Goal: Task Accomplishment & Management: Manage account settings

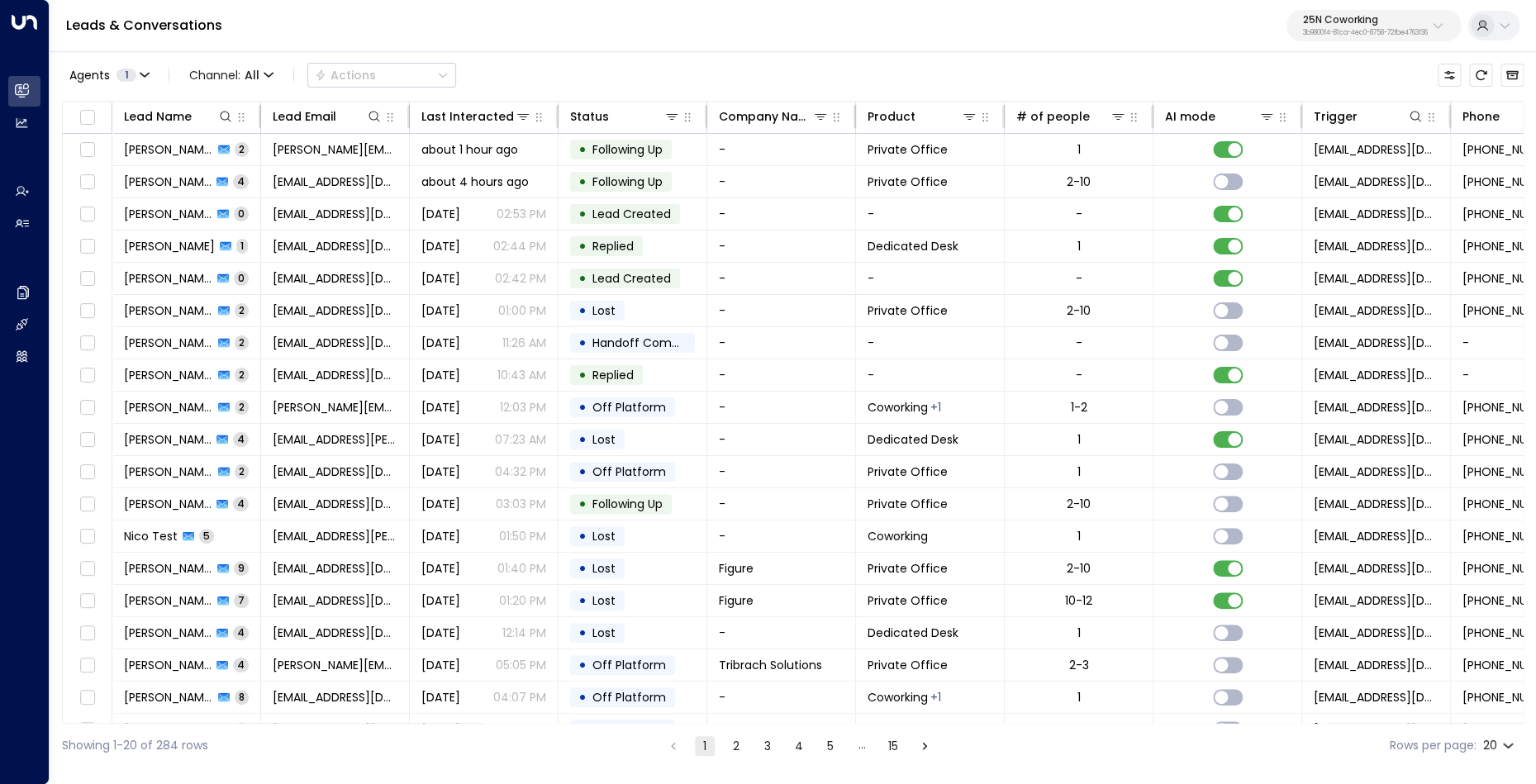
click at [1328, 22] on p "25N Coworking" at bounding box center [1366, 19] width 125 height 10
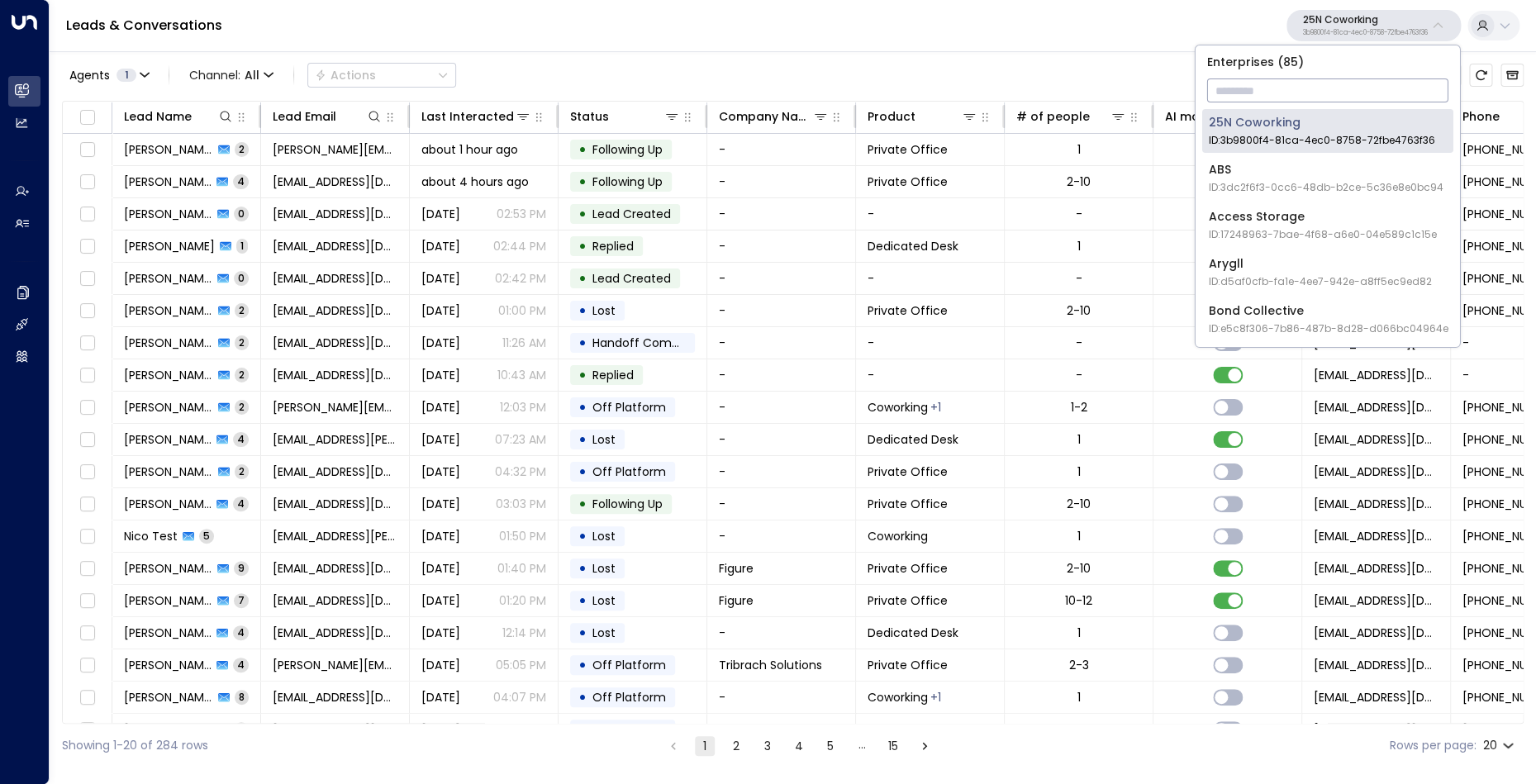
click at [1276, 83] on input "text" at bounding box center [1328, 91] width 241 height 31
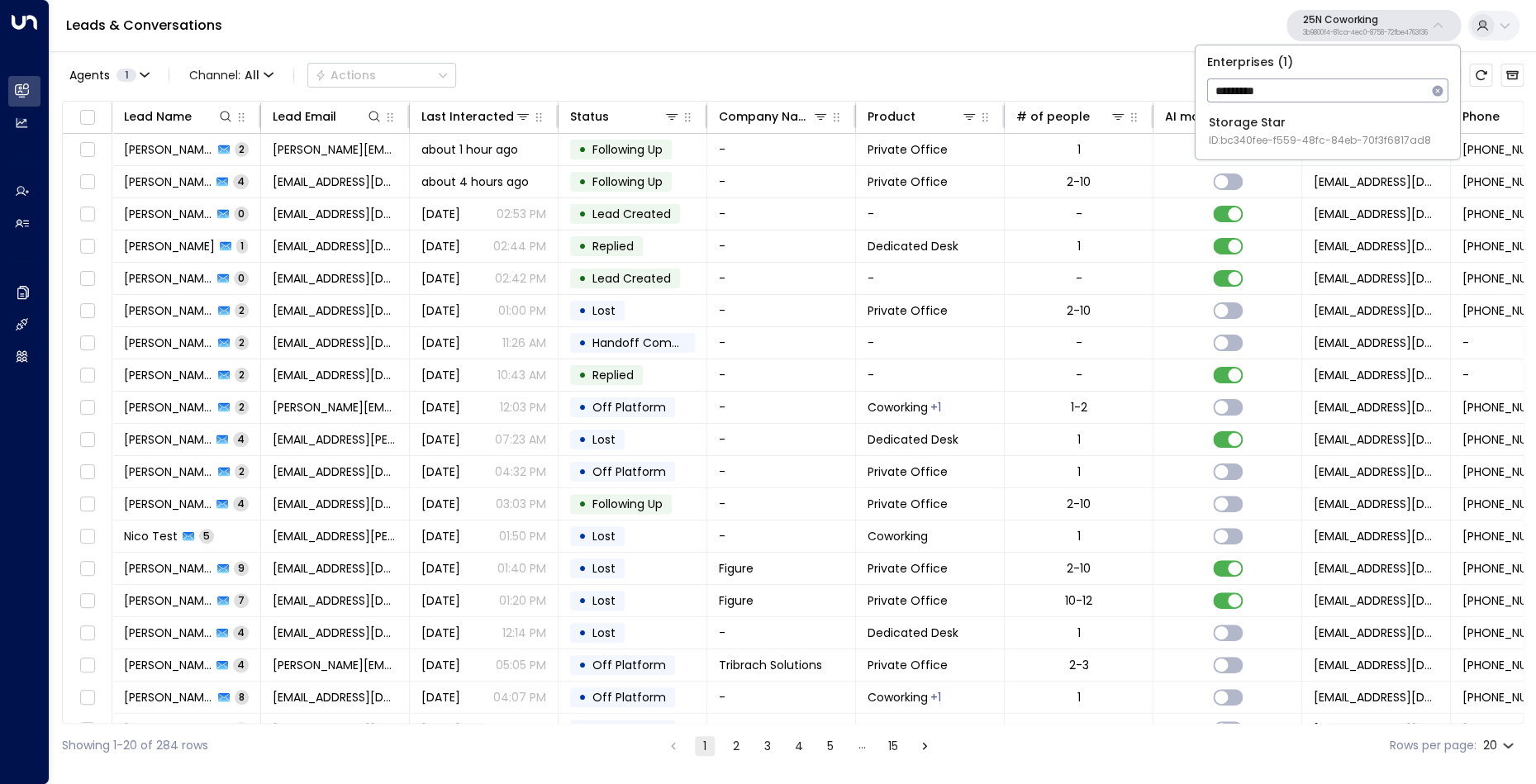
type input "*********"
click at [1253, 133] on div "Storage Star ID: bc340fee-f559-48fc-84eb-70f3f6817ad8" at bounding box center [1320, 131] width 223 height 34
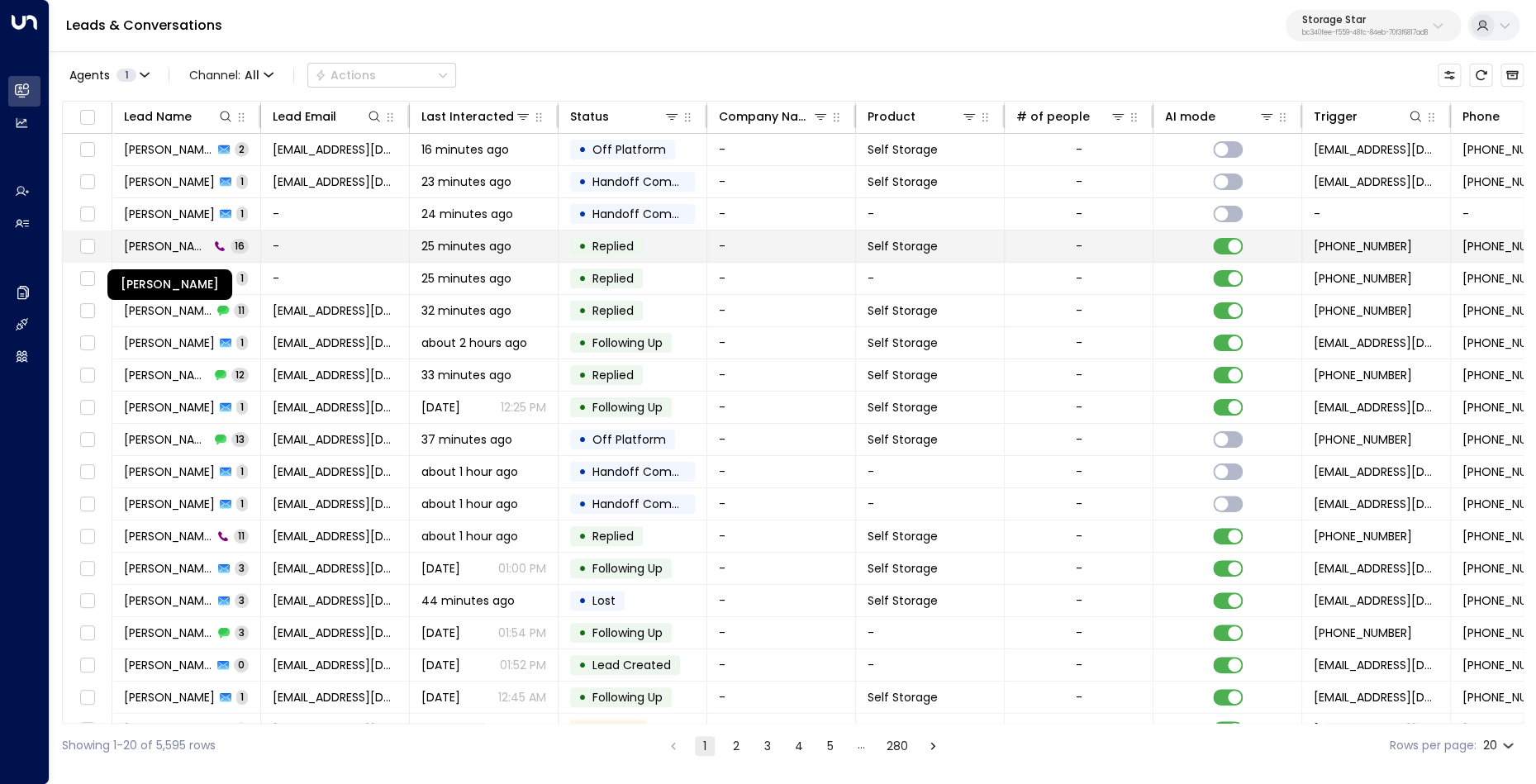
click at [189, 247] on span "[PERSON_NAME]" at bounding box center [167, 246] width 85 height 16
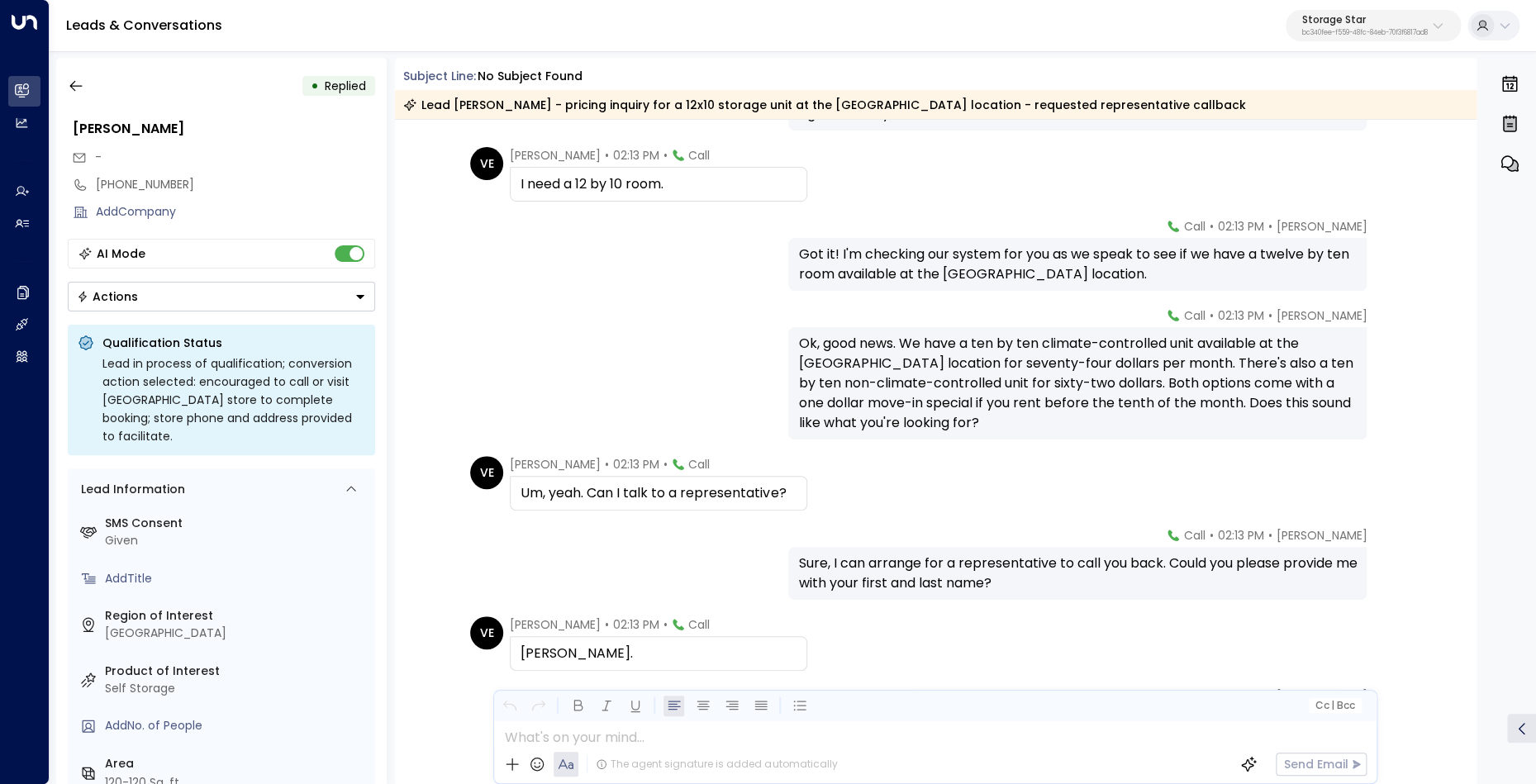
scroll to position [593, 0]
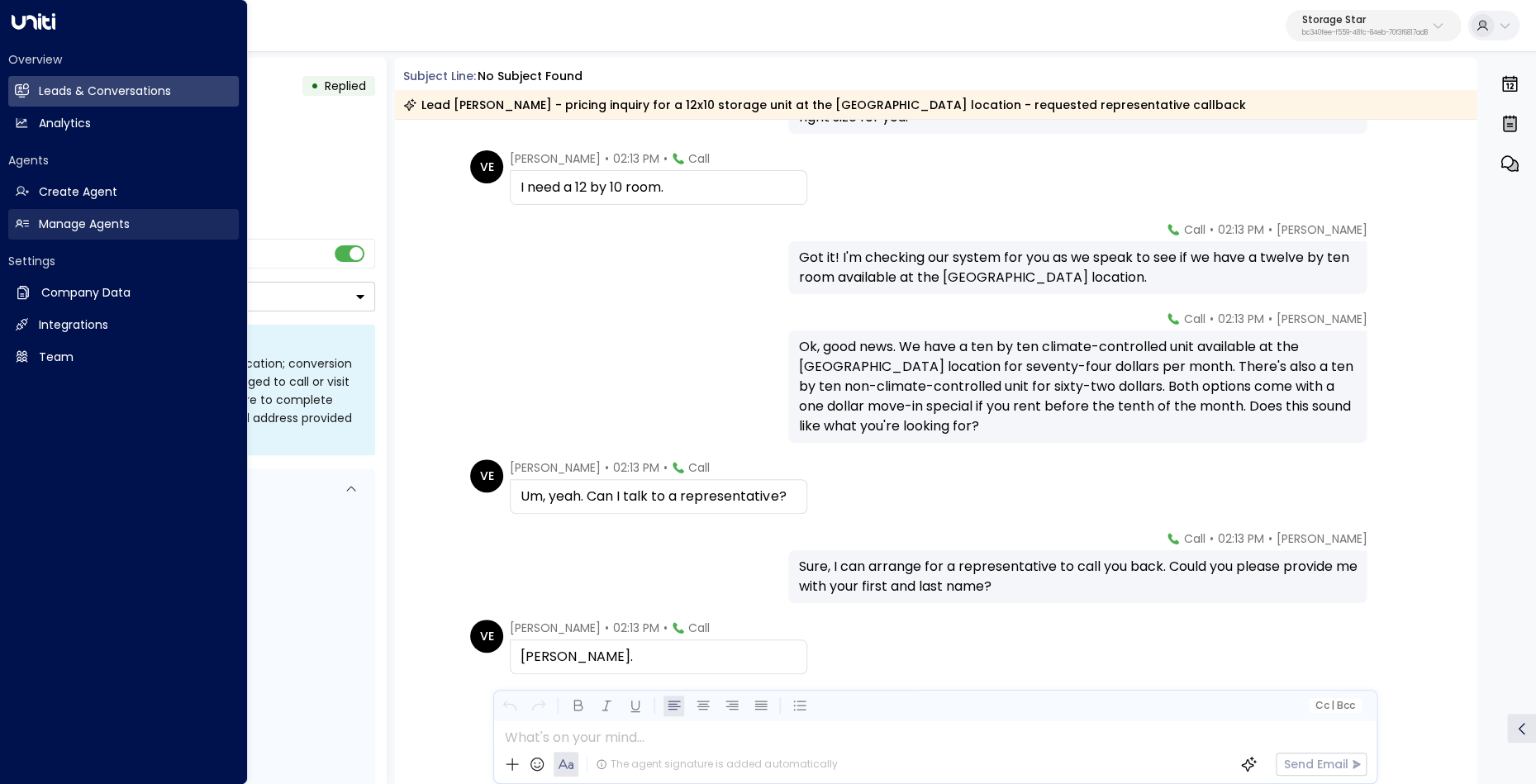
click at [93, 231] on h2 "Manage Agents" at bounding box center [84, 225] width 91 height 17
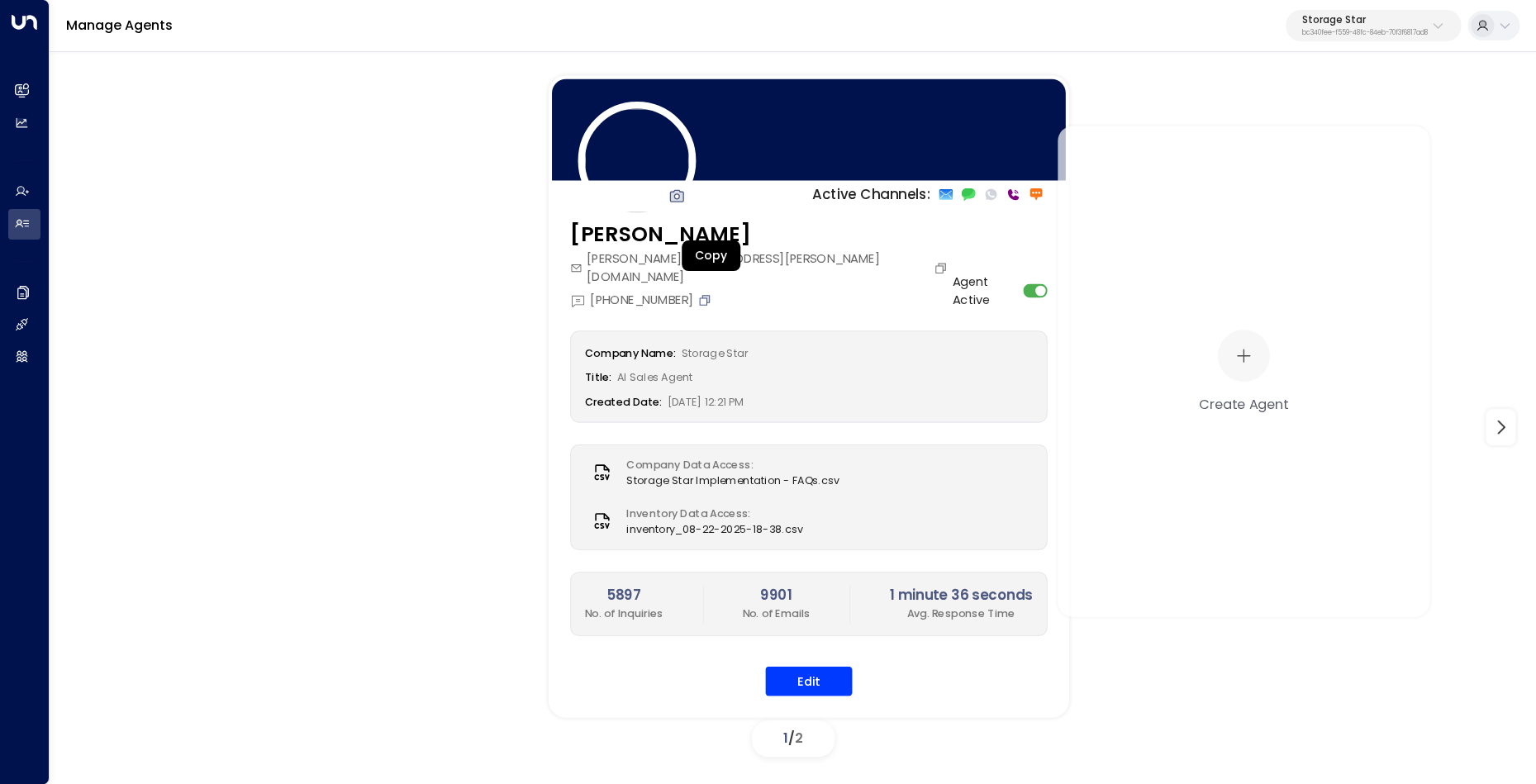
click at [707, 293] on icon "Copy" at bounding box center [704, 300] width 15 height 15
click at [782, 667] on button "Edit" at bounding box center [809, 681] width 87 height 30
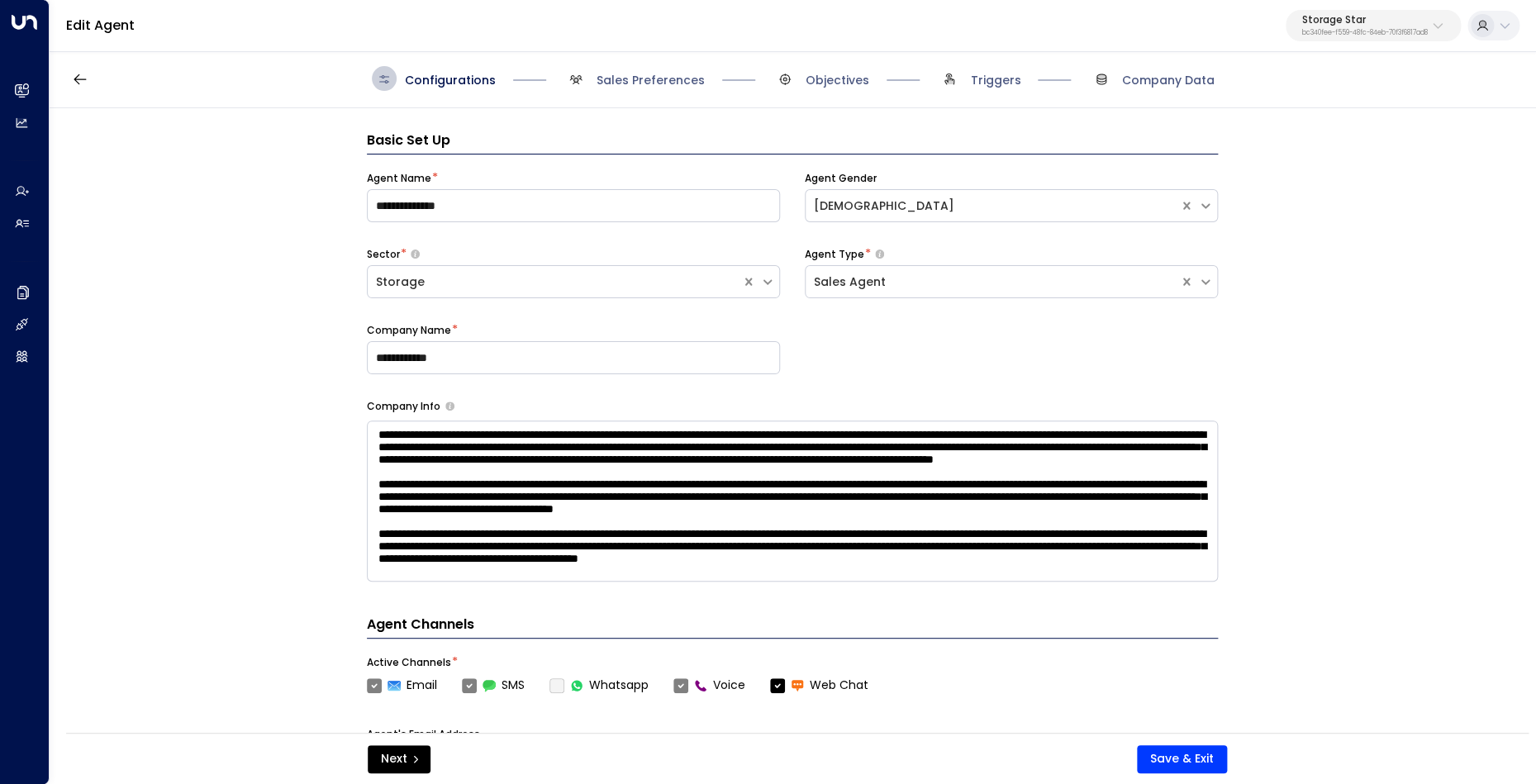
scroll to position [221, 0]
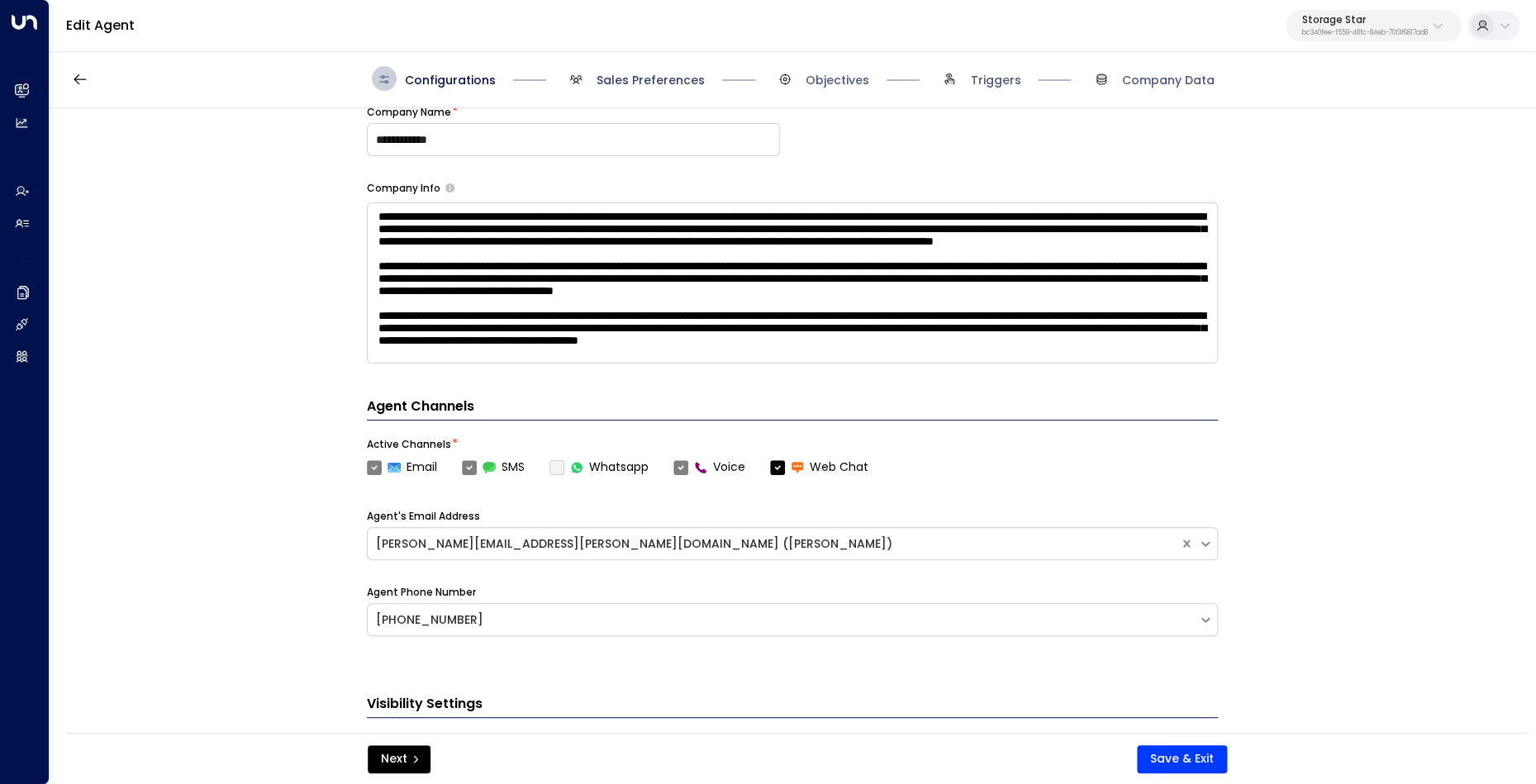
click at [617, 74] on span "Sales Preferences" at bounding box center [651, 79] width 108 height 16
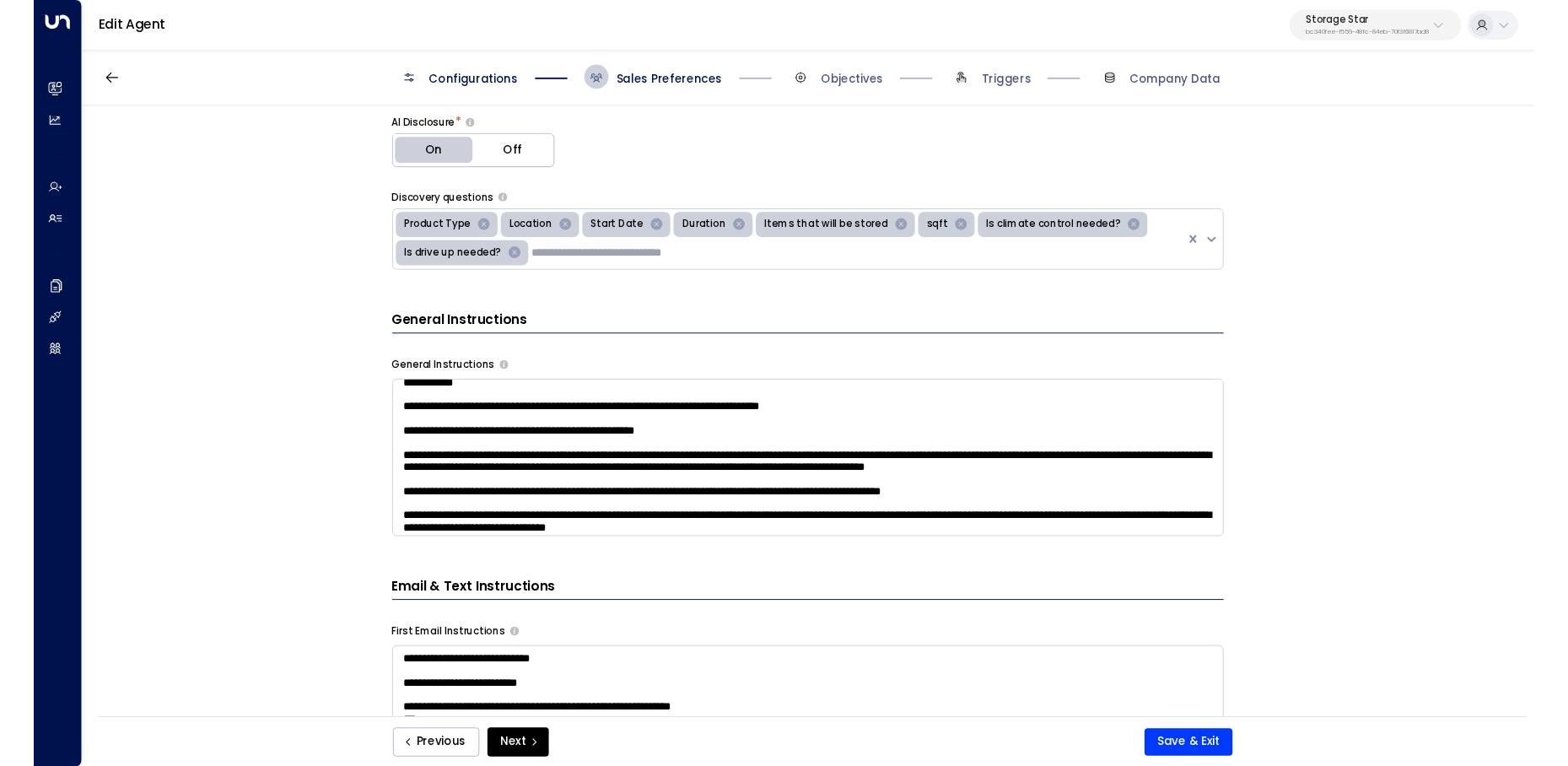
scroll to position [25, 0]
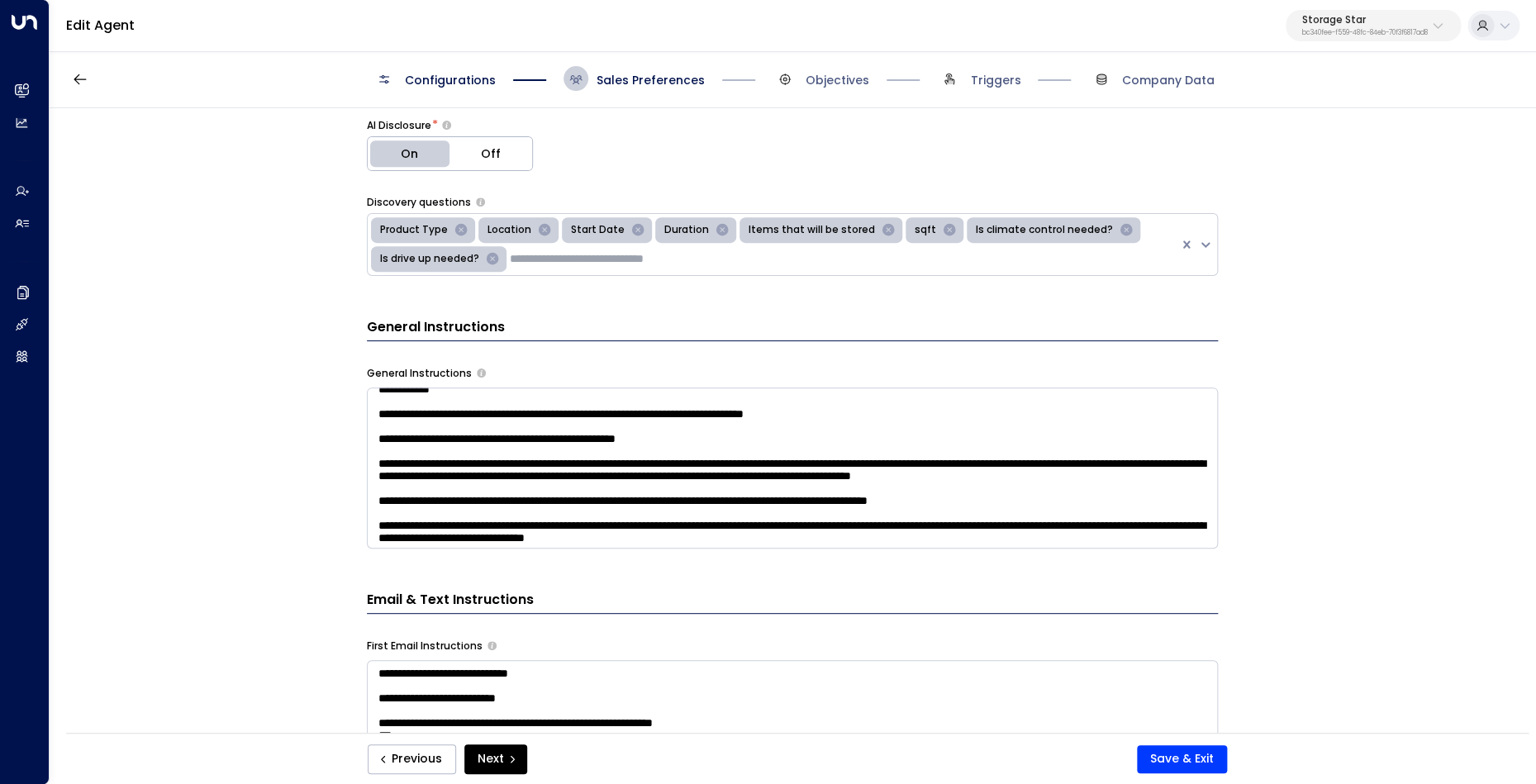
click at [155, 356] on div "**********" at bounding box center [792, 426] width 1486 height 635
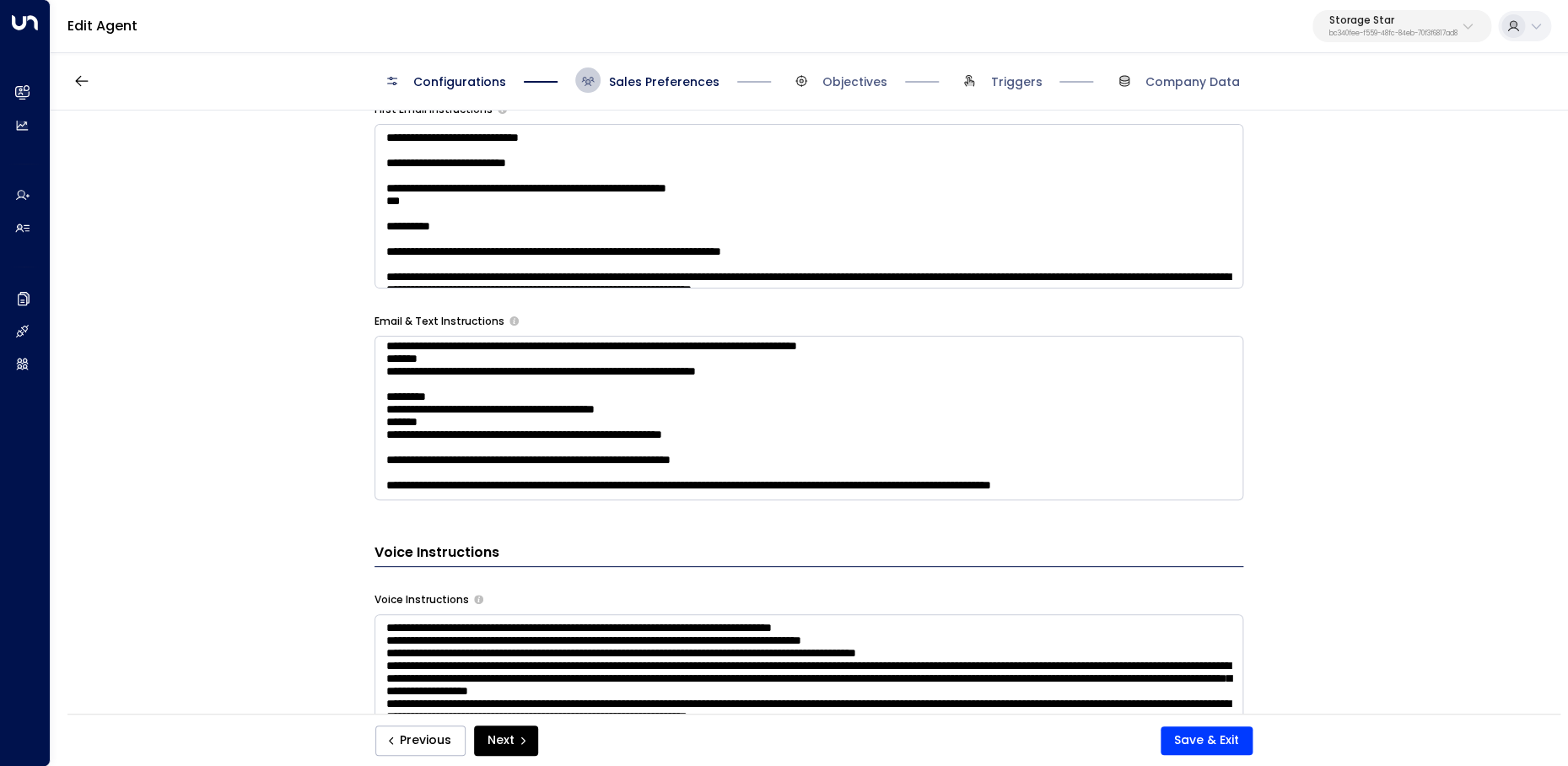
scroll to position [1229, 0]
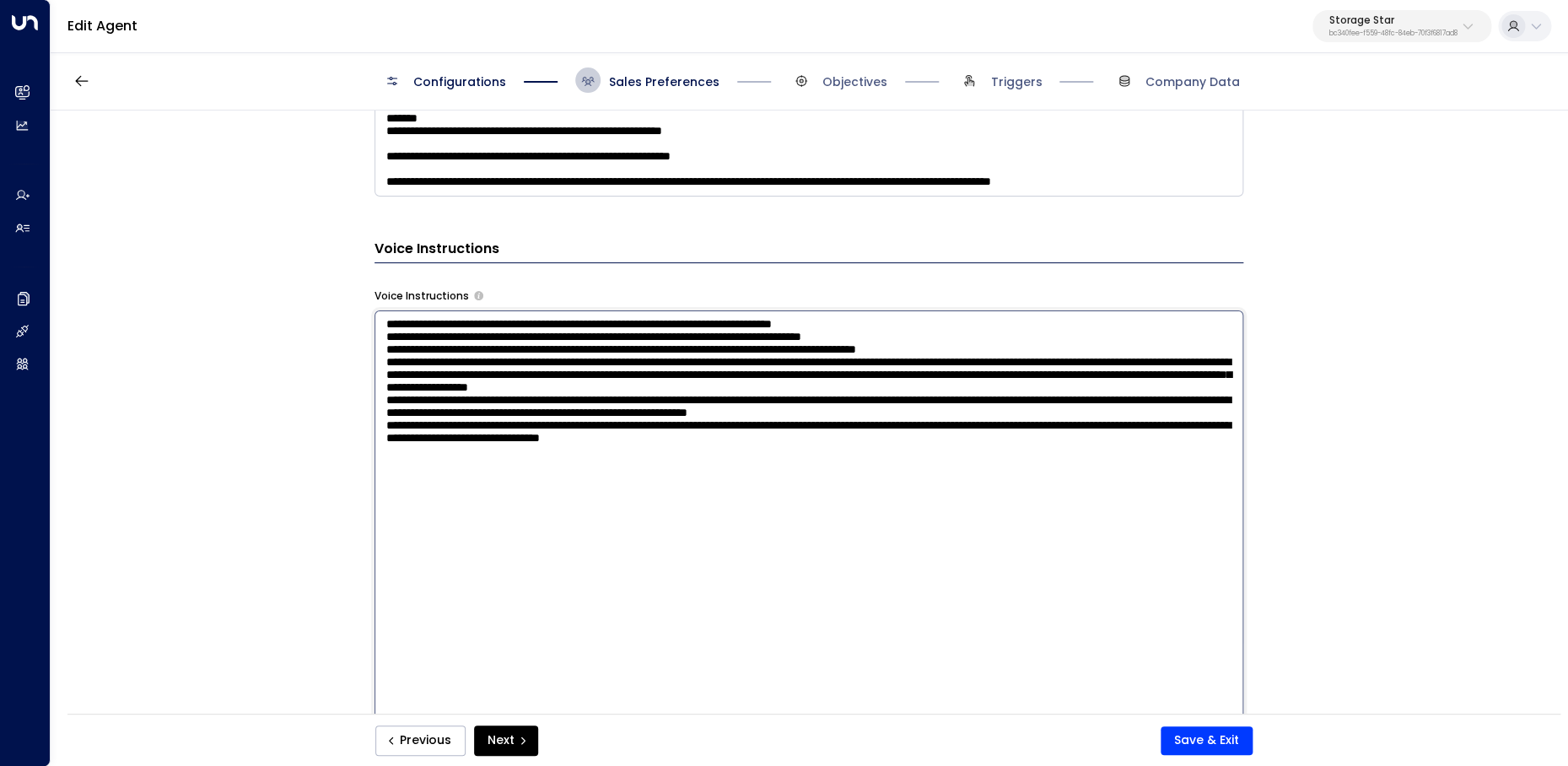
drag, startPoint x: 518, startPoint y: 418, endPoint x: 1132, endPoint y: 424, distance: 614.0
click at [1132, 424] on textarea at bounding box center [809, 541] width 869 height 462
click at [536, 419] on textarea at bounding box center [809, 541] width 869 height 462
drag, startPoint x: 515, startPoint y: 418, endPoint x: 1135, endPoint y: 420, distance: 620.0
click at [1135, 420] on textarea at bounding box center [809, 541] width 869 height 462
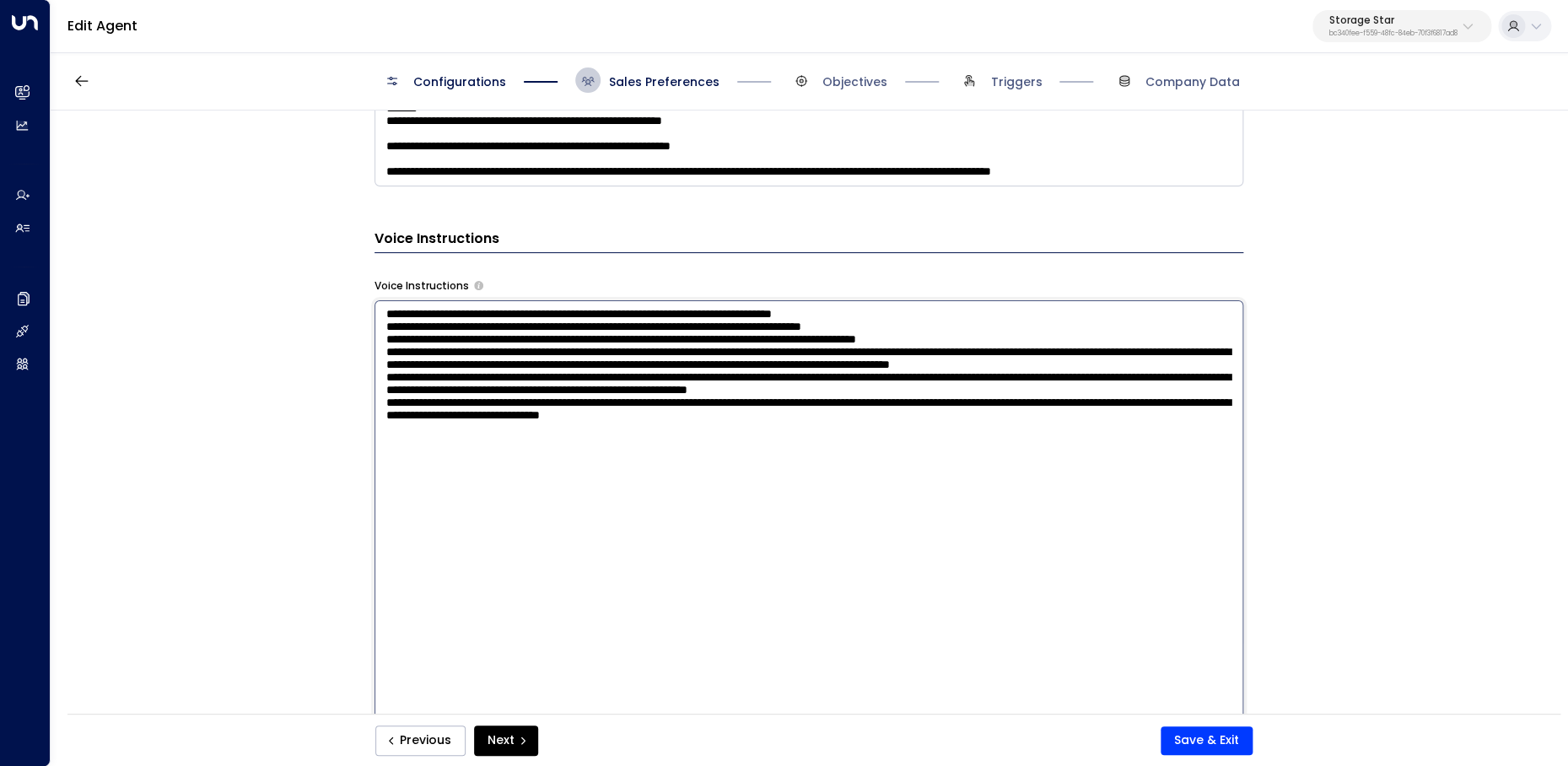
scroll to position [1237, 0]
type textarea "**********"
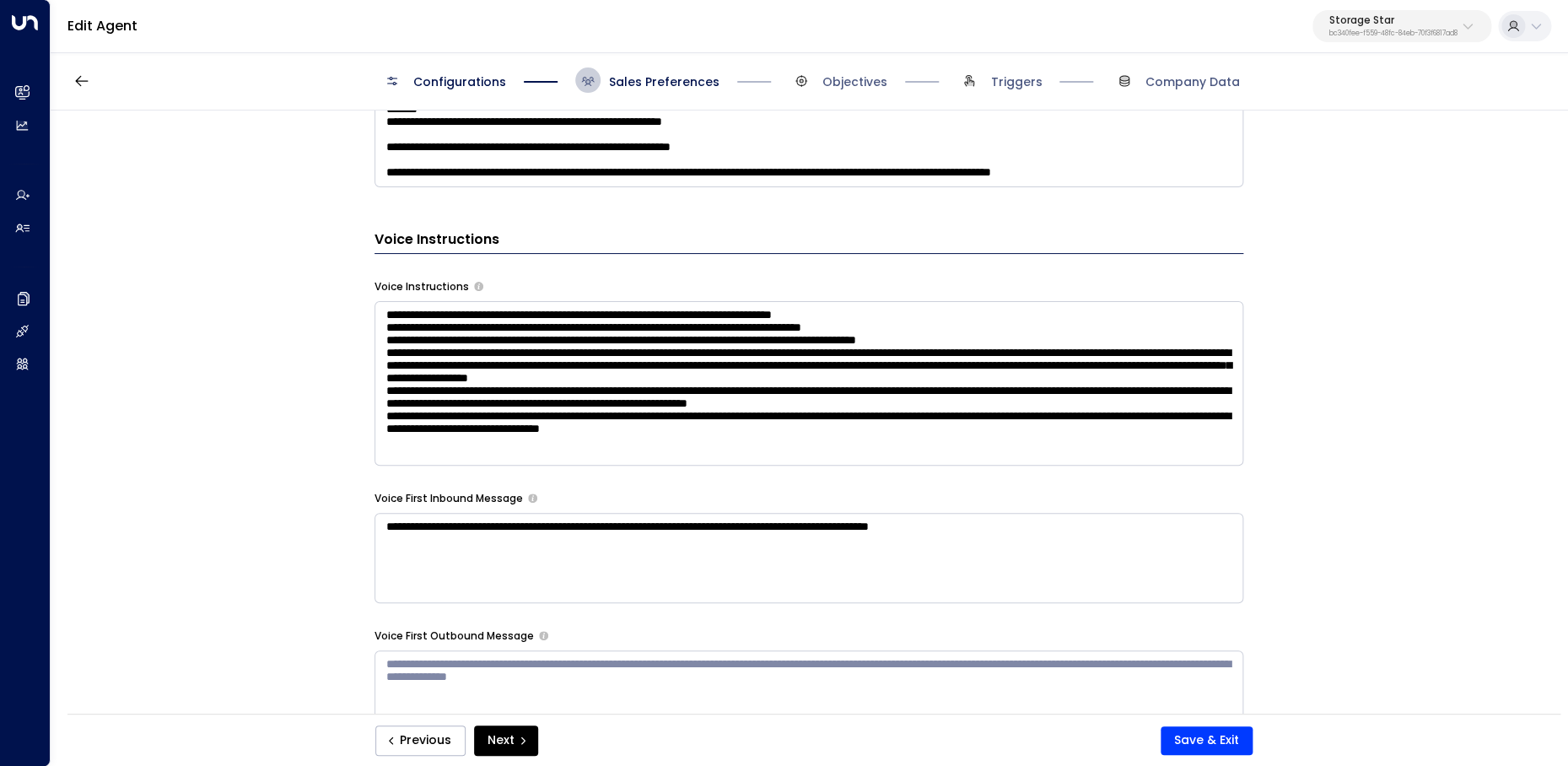
click at [1348, 394] on div "**********" at bounding box center [809, 417] width 1517 height 614
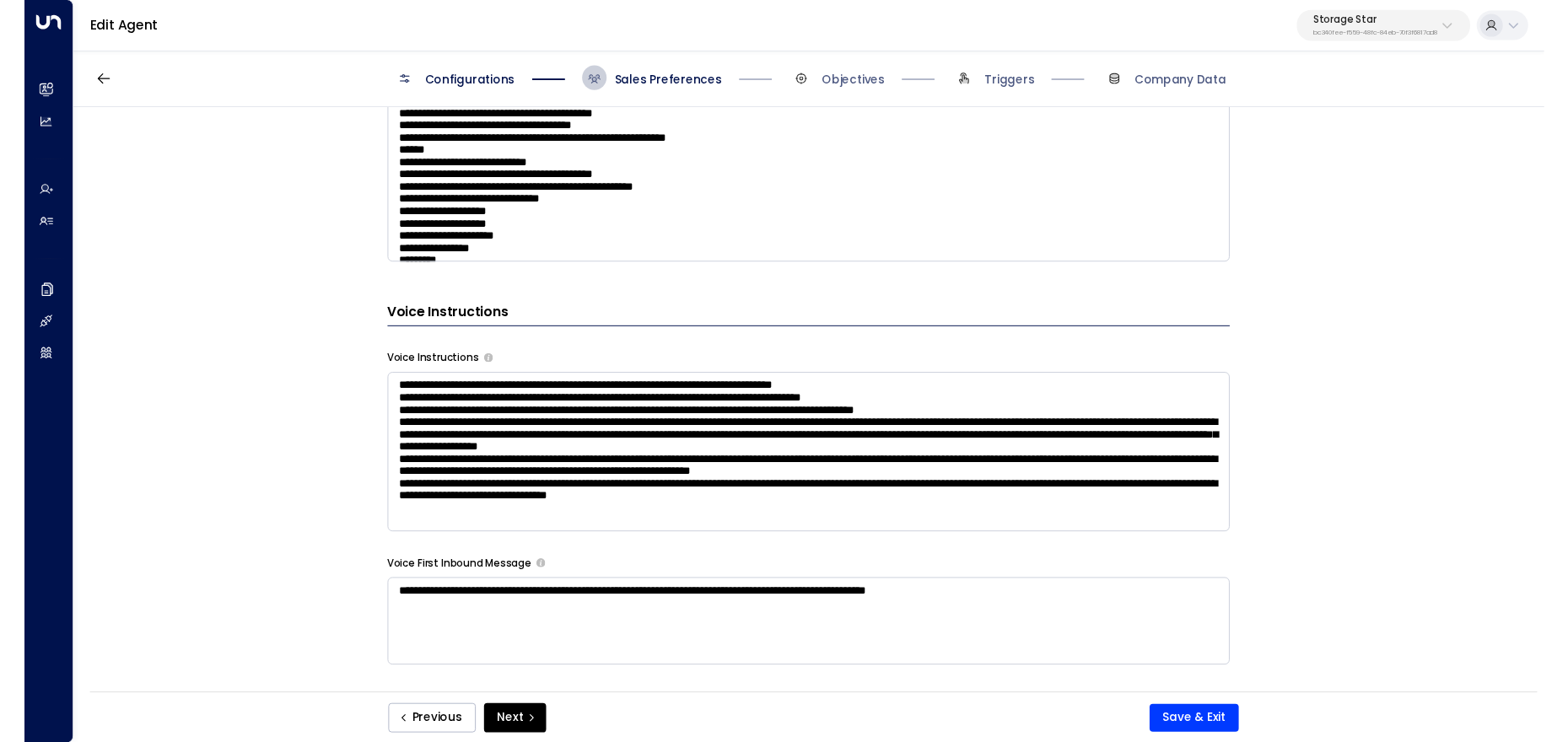
scroll to position [1156, 0]
